Goal: Information Seeking & Learning: Learn about a topic

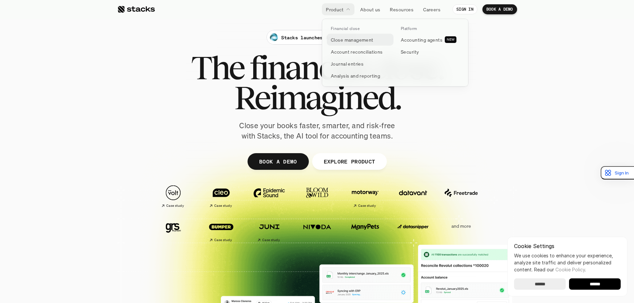
click at [349, 41] on p "Close management" at bounding box center [352, 39] width 43 height 7
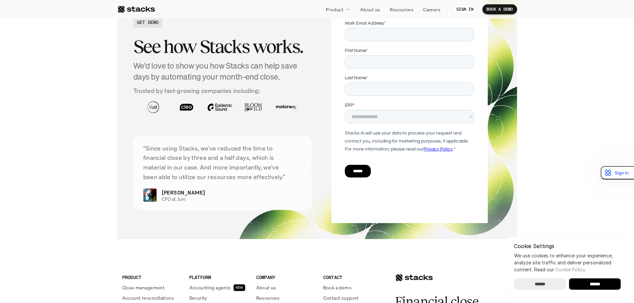
scroll to position [1365, 0]
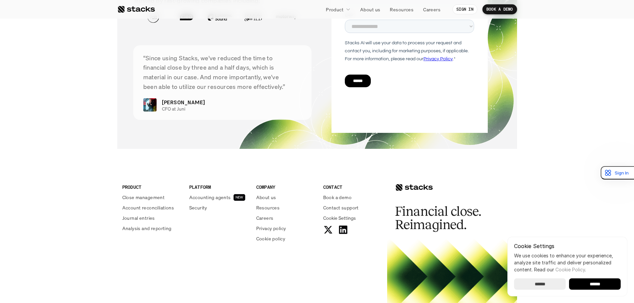
click at [92, 143] on section "GET DEMO See how Stacks works. We'd love to show you how Stacks can help save d…" at bounding box center [317, 21] width 634 height 282
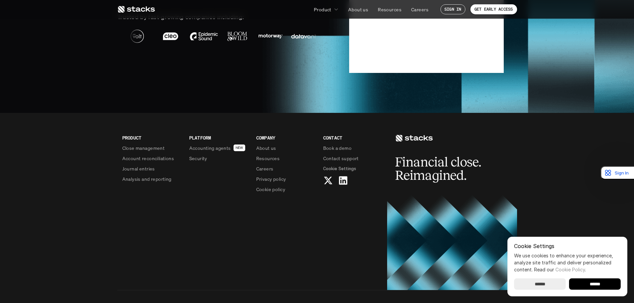
scroll to position [1632, 0]
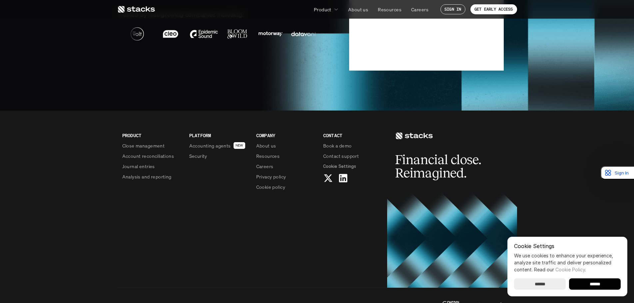
click at [312, 214] on div "PRODUCT Close management Account reconciliations Journal entries Analysis and r…" at bounding box center [252, 164] width 270 height 107
